Goal: Find specific page/section: Find specific page/section

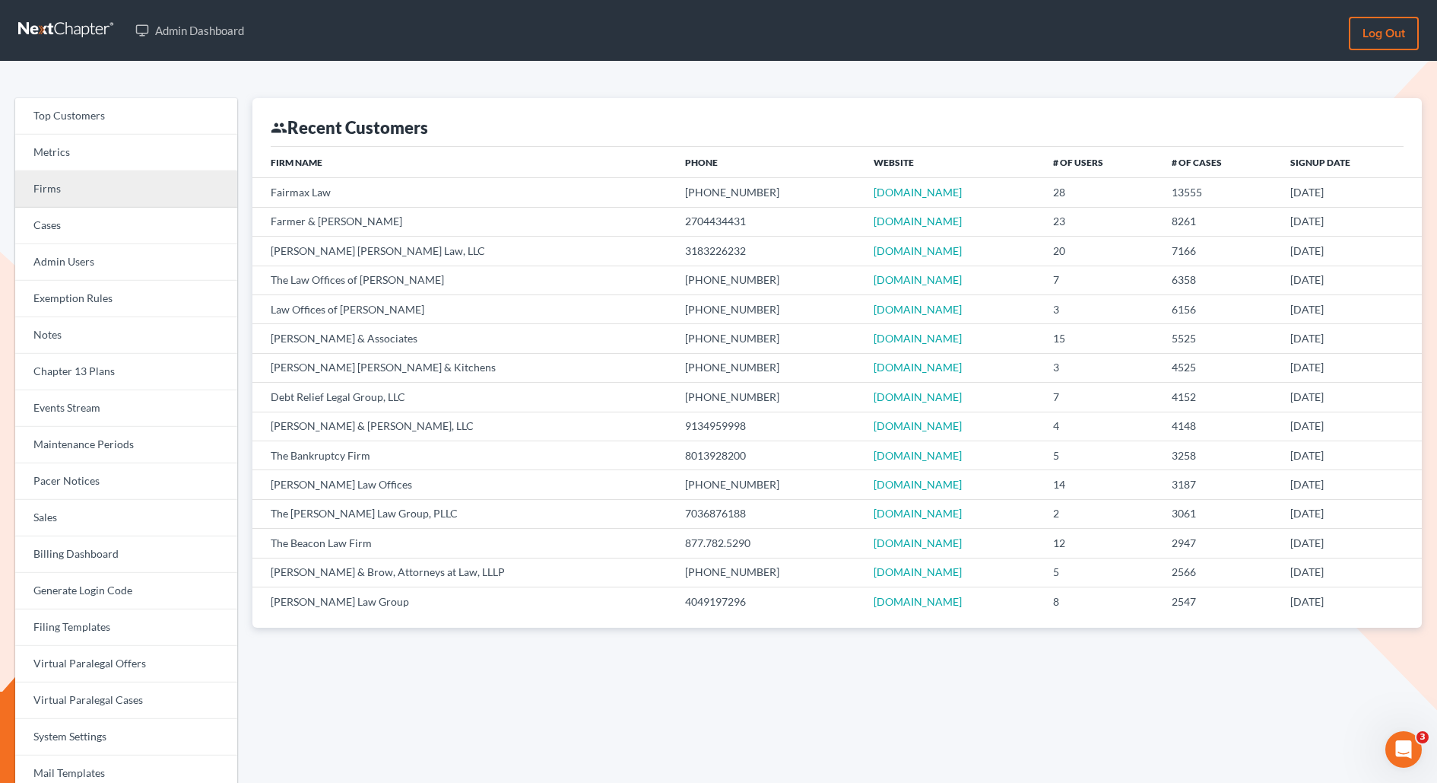
click at [62, 195] on link "Firms" at bounding box center [126, 189] width 222 height 37
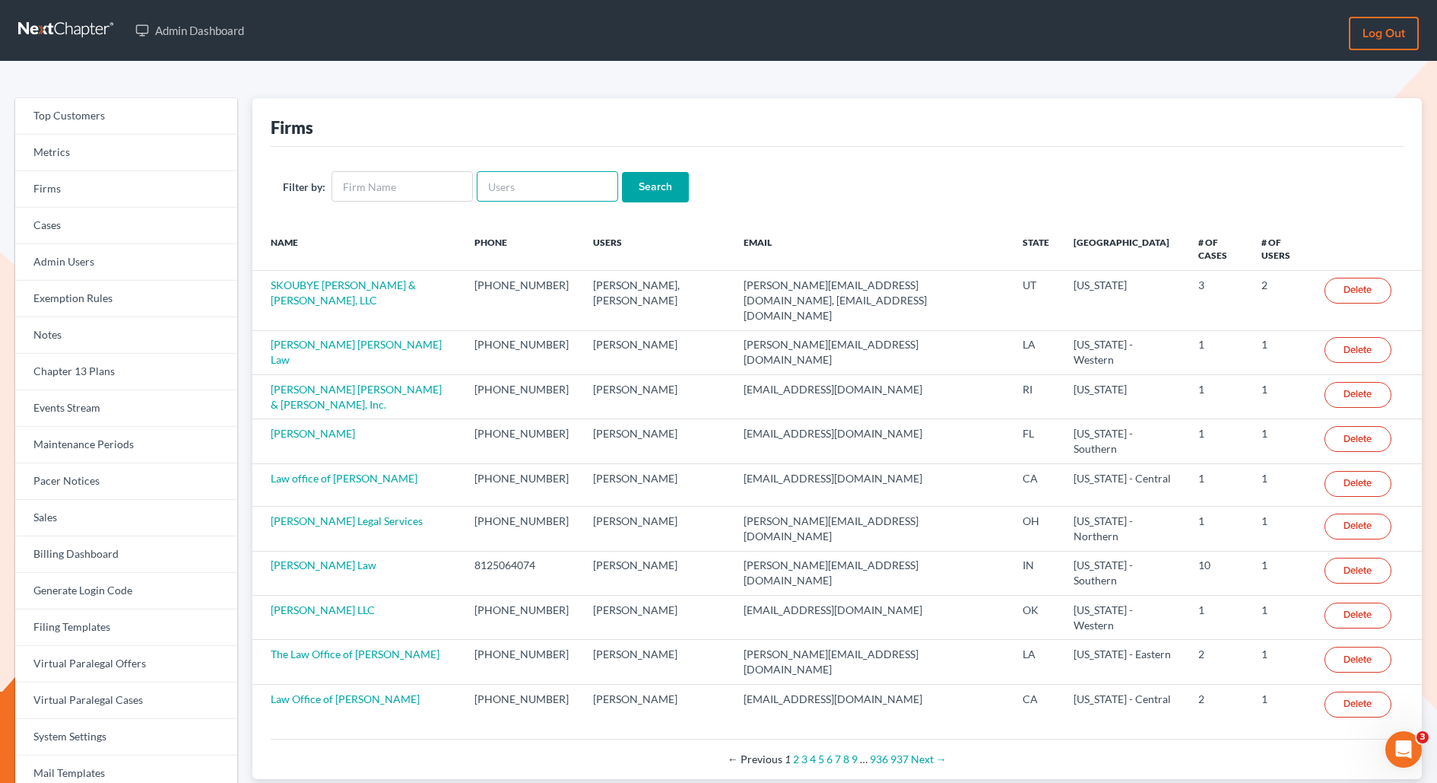
click at [554, 186] on input "text" at bounding box center [547, 186] width 141 height 30
paste input "[PERSON_NAME][EMAIL_ADDRESS][PERSON_NAME][DOMAIN_NAME]"
type input "[PERSON_NAME][EMAIL_ADDRESS][PERSON_NAME][DOMAIN_NAME]"
click at [622, 172] on input "Search" at bounding box center [655, 187] width 67 height 30
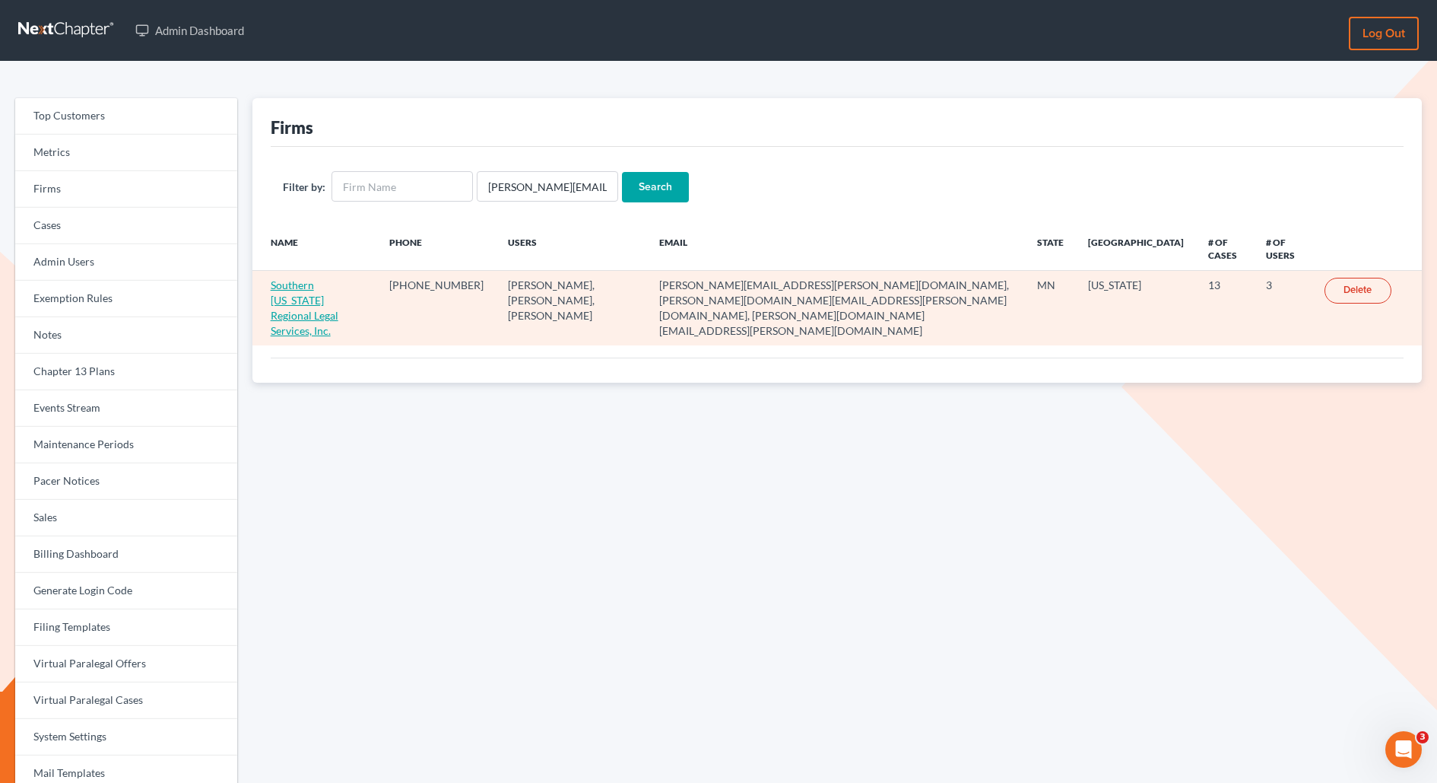
click at [331, 281] on link "Southern [US_STATE] Regional Legal Services, Inc." at bounding box center [305, 307] width 68 height 59
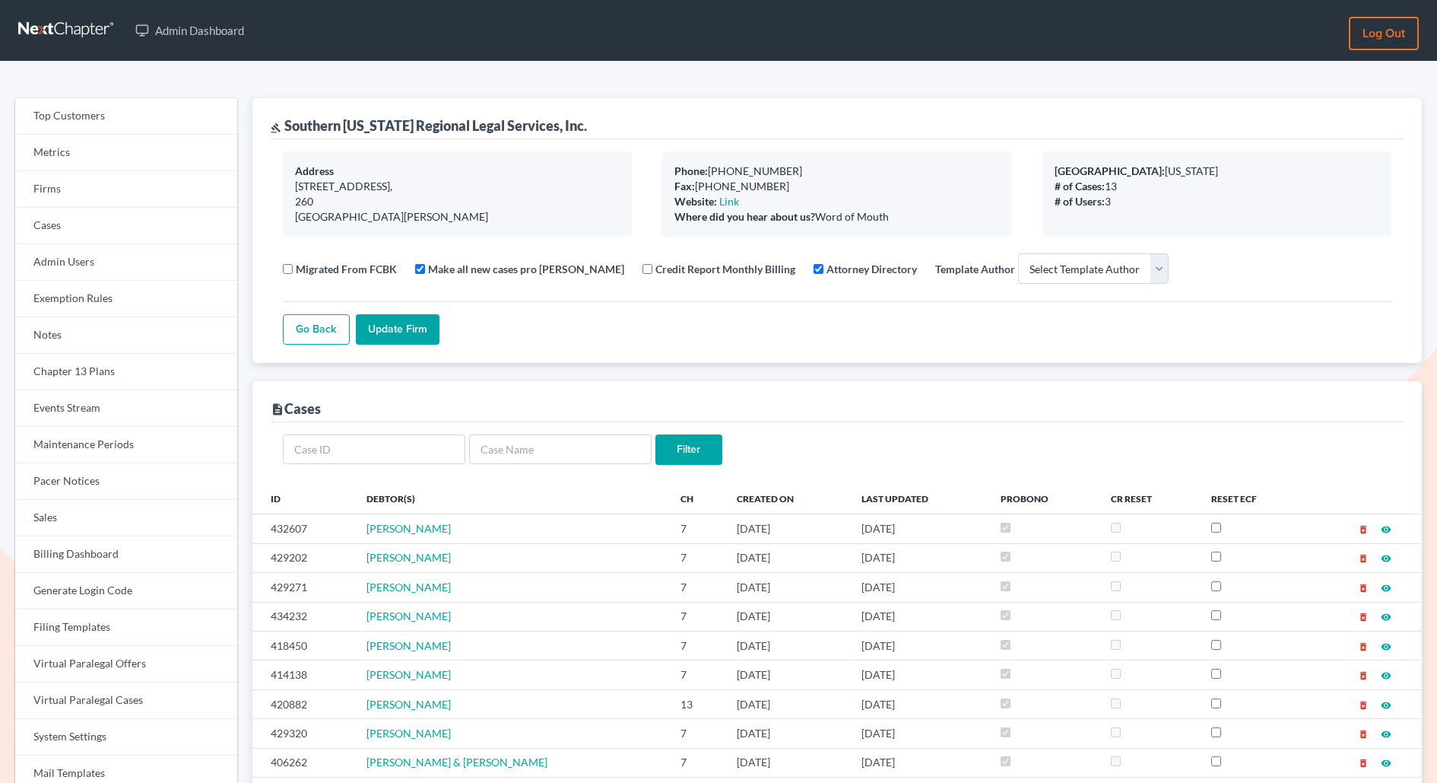
select select
